Goal: Transaction & Acquisition: Purchase product/service

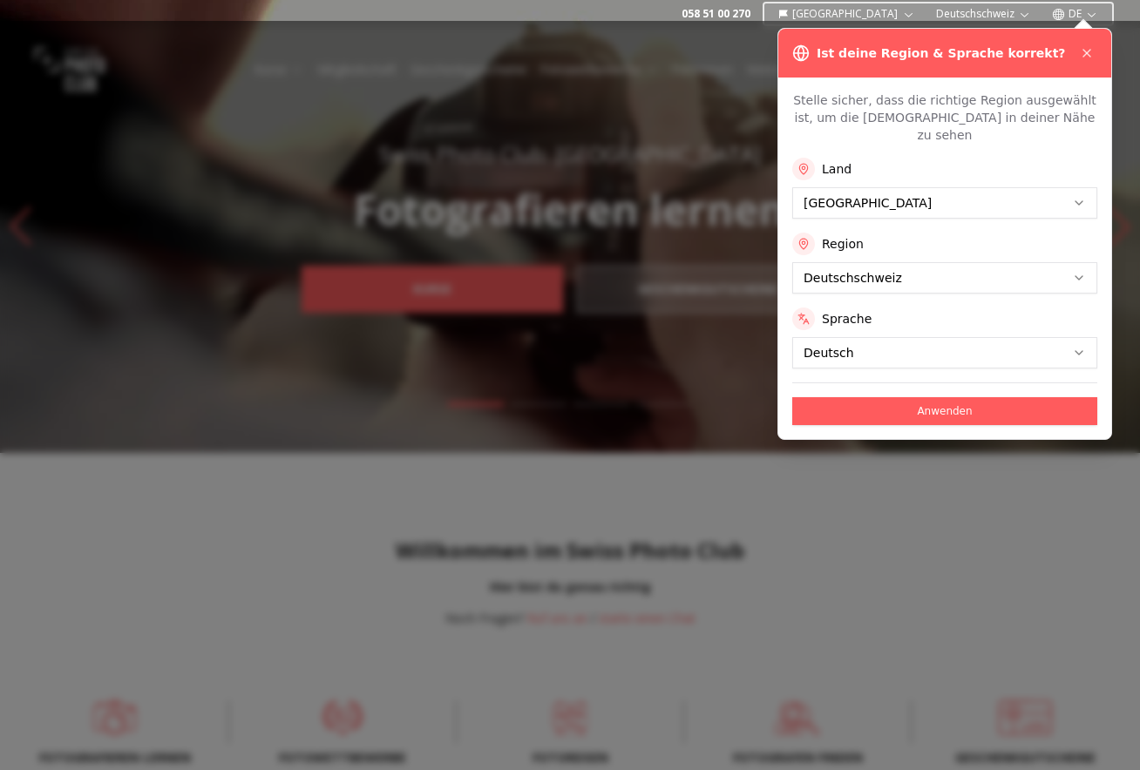
click at [813, 277] on div "Land [GEOGRAPHIC_DATA] Region Deutschschweiz Sprache Deutsch" at bounding box center [944, 263] width 305 height 211
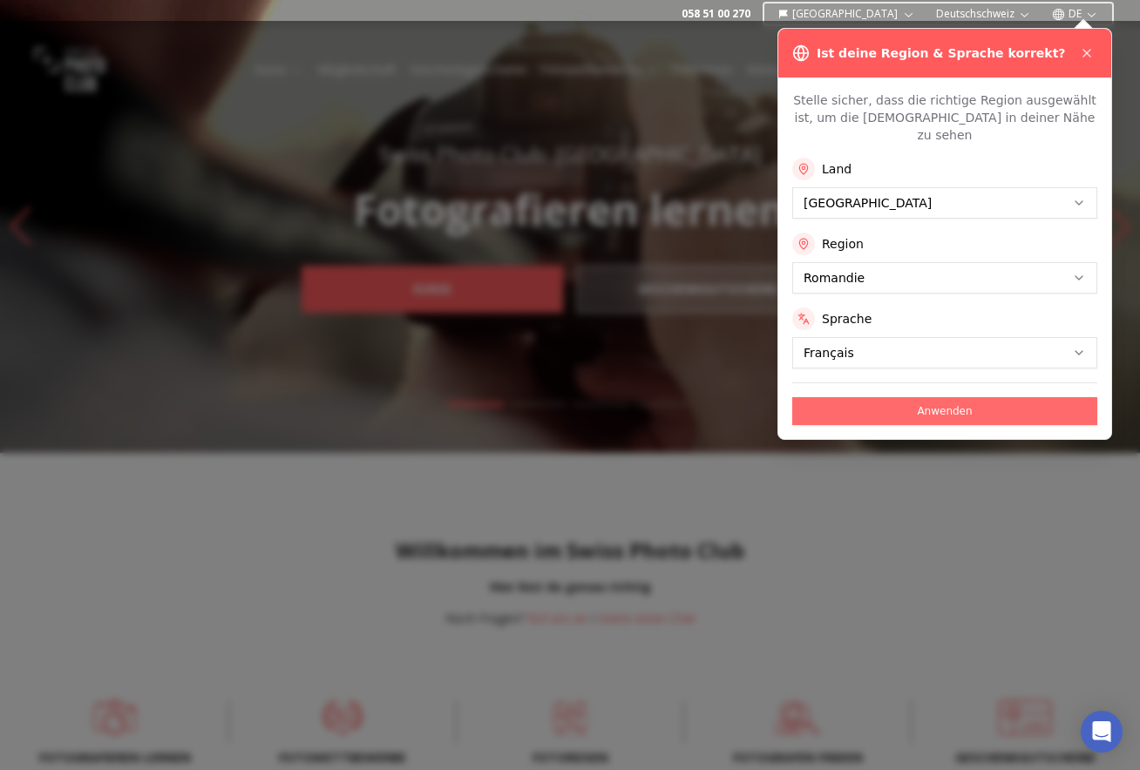
click at [830, 397] on button "Anwenden" at bounding box center [944, 411] width 305 height 28
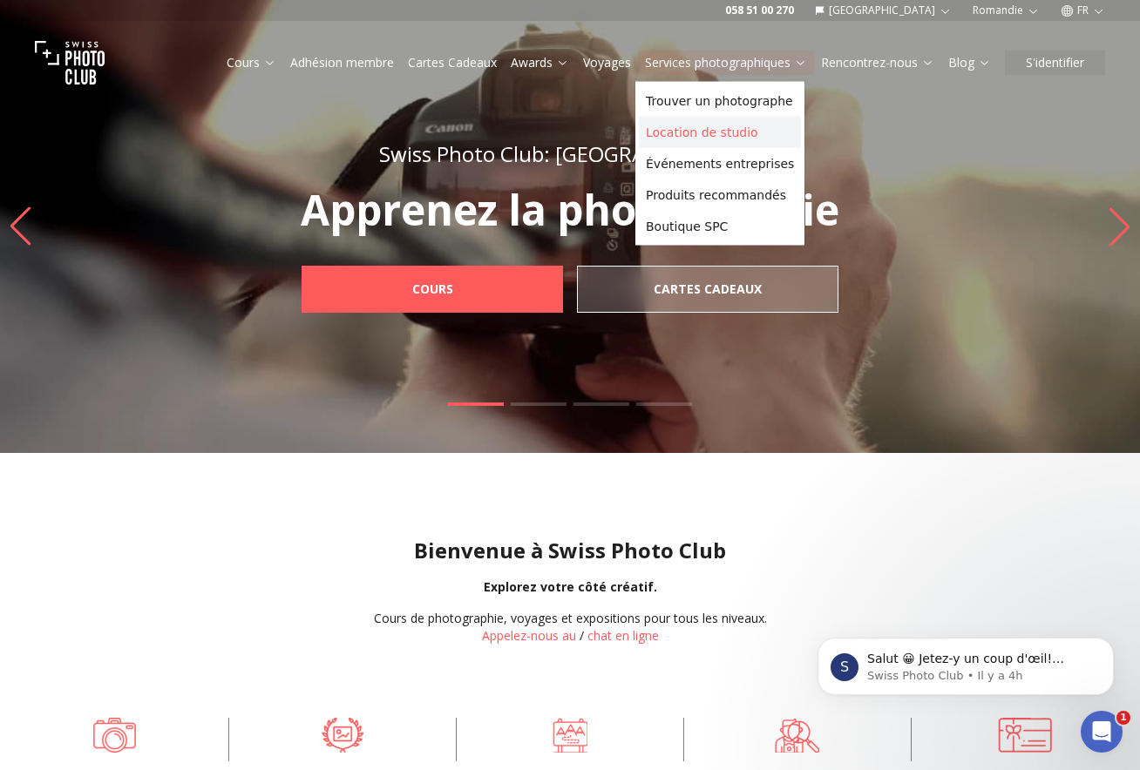
click at [749, 141] on link "Location de studio" at bounding box center [720, 132] width 162 height 31
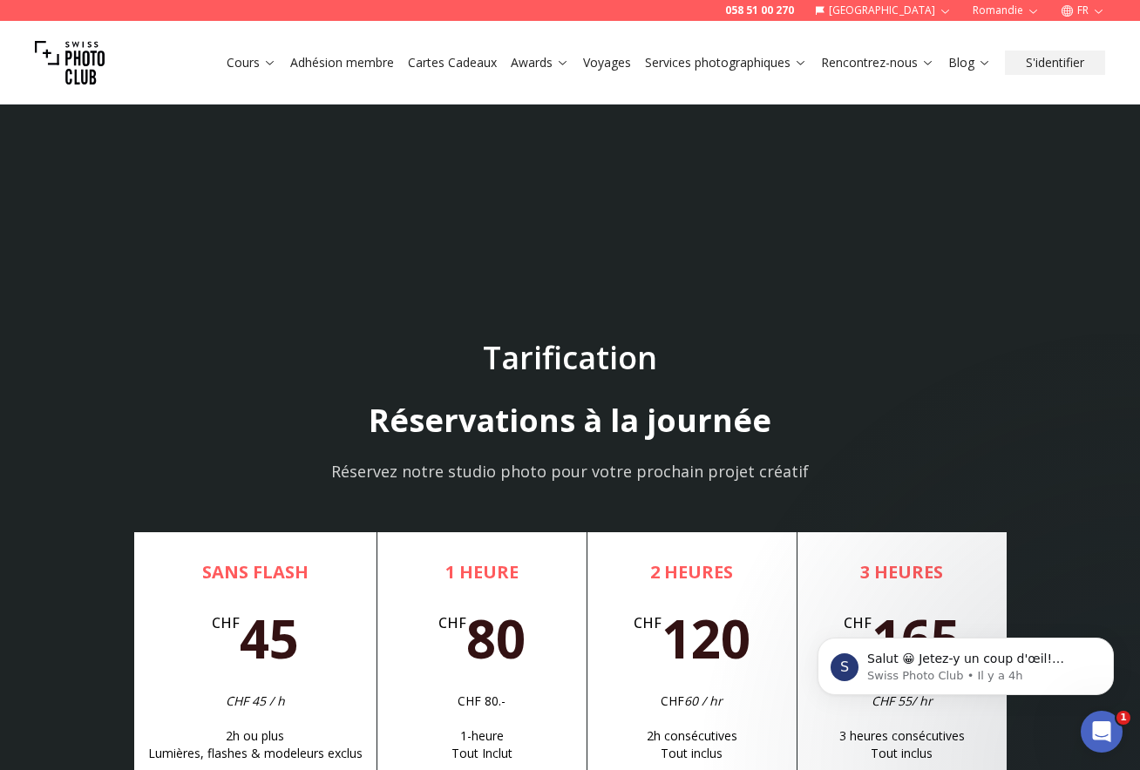
scroll to position [5263, 0]
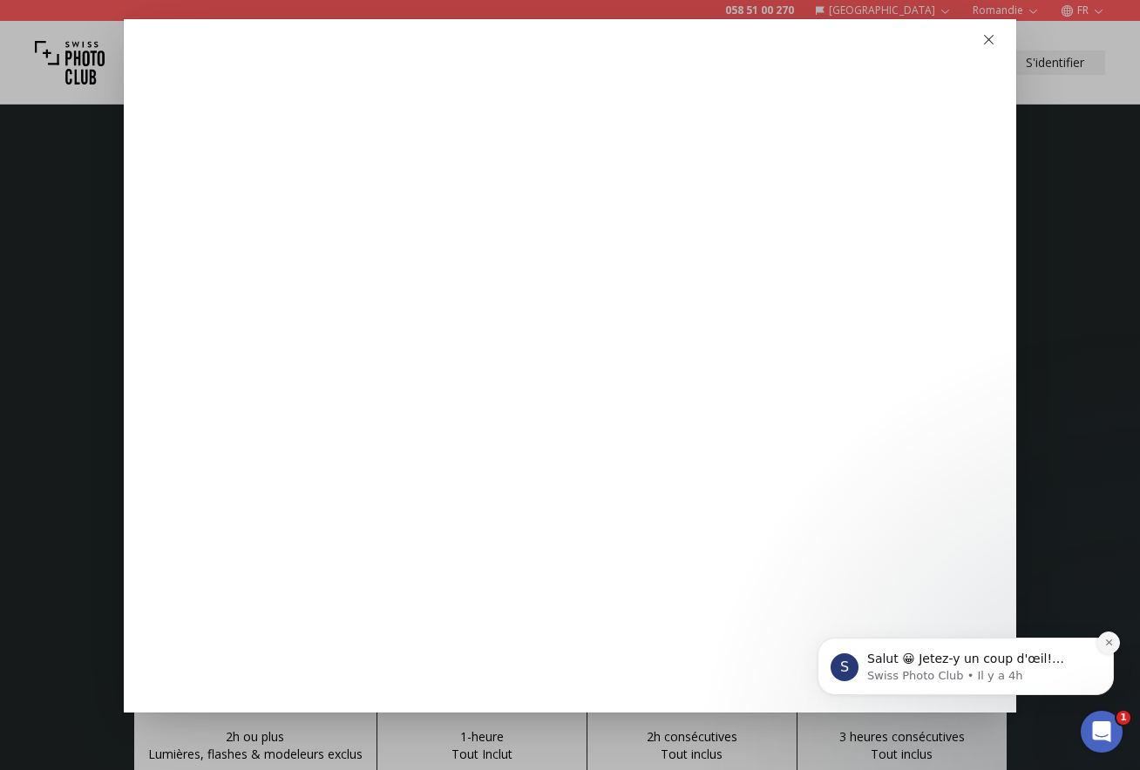
click at [1111, 644] on icon "Dismiss notification" at bounding box center [1109, 643] width 10 height 10
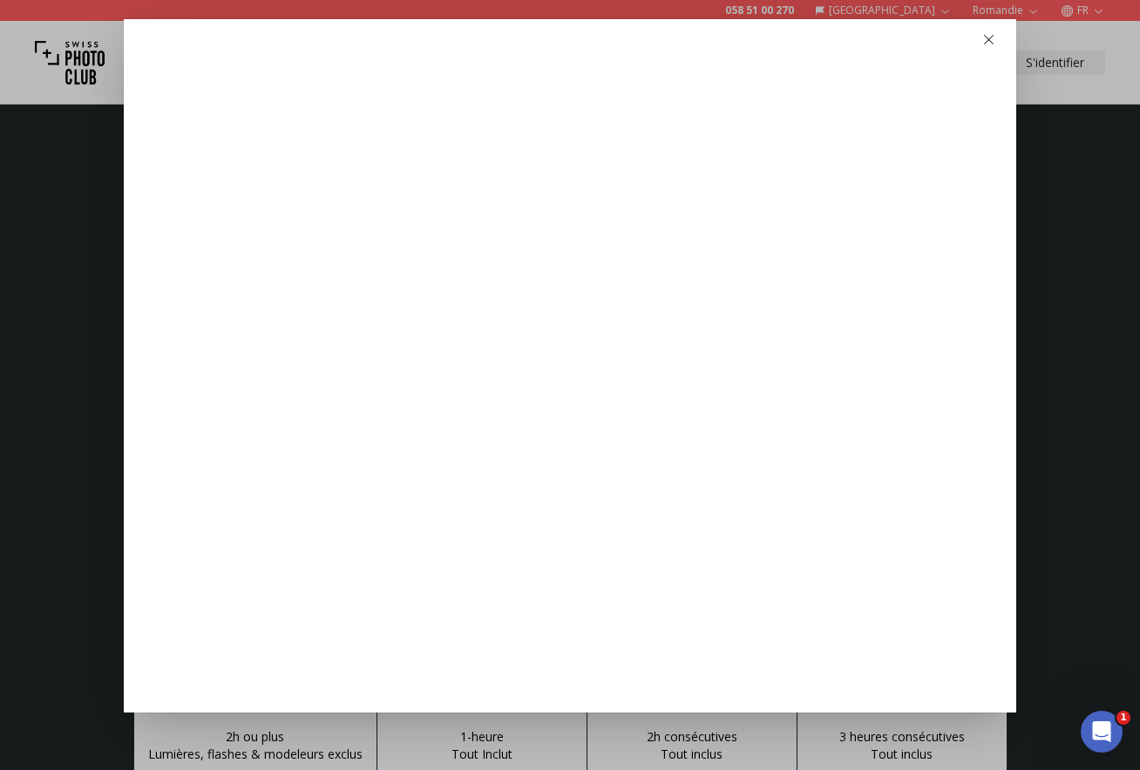
scroll to position [14, 0]
click at [988, 28] on icon "button" at bounding box center [988, 25] width 13 height 13
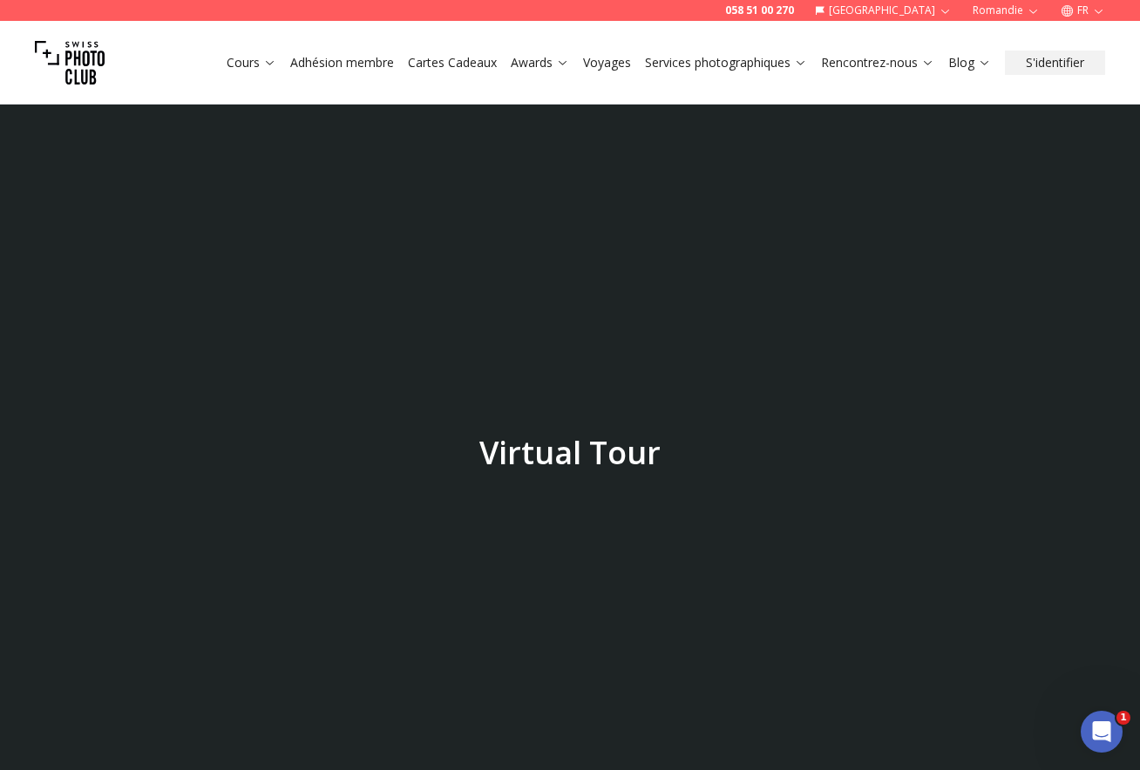
scroll to position [4502, 0]
